Goal: Information Seeking & Learning: Learn about a topic

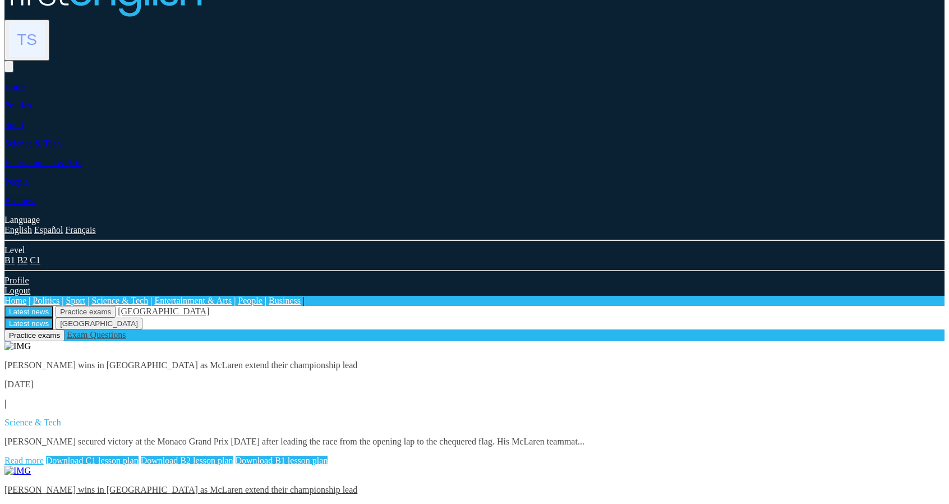
scroll to position [112, 0]
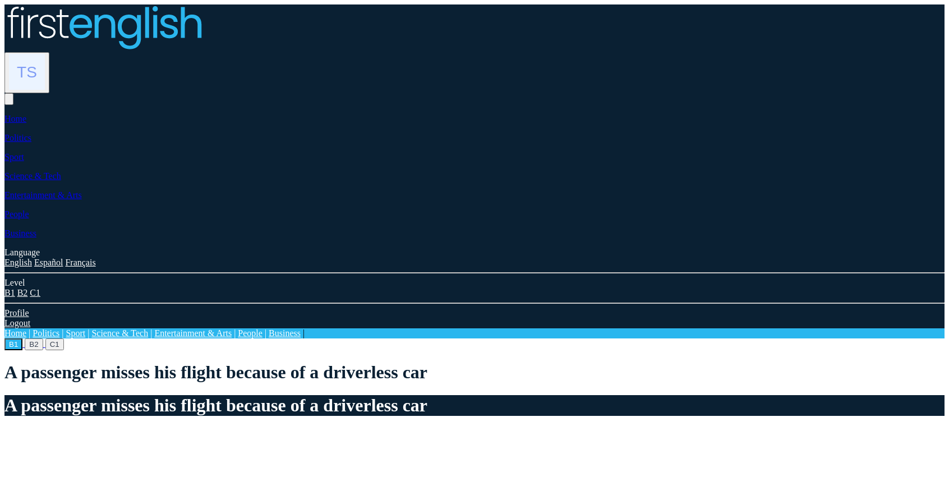
click at [189, 27] on img at bounding box center [103, 26] width 198 height 45
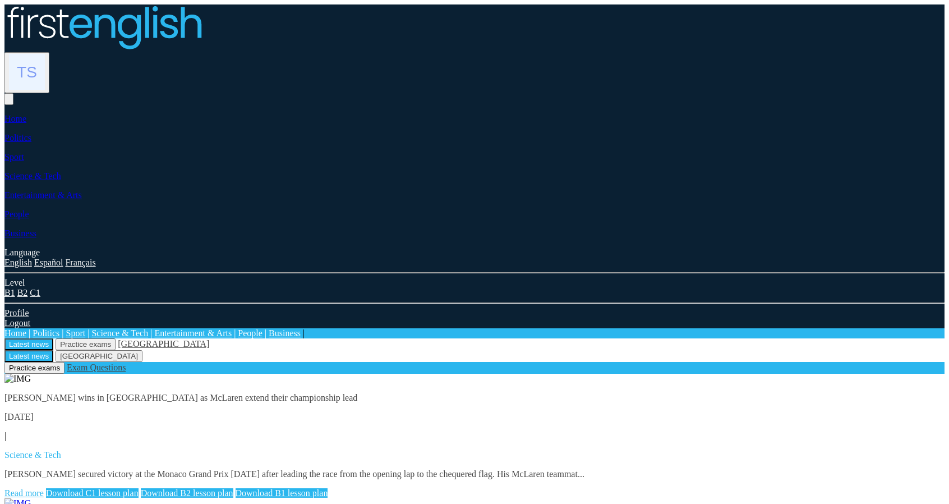
click at [44, 488] on link "Read more" at bounding box center [23, 493] width 39 height 10
